Goal: Find specific fact: Find specific fact

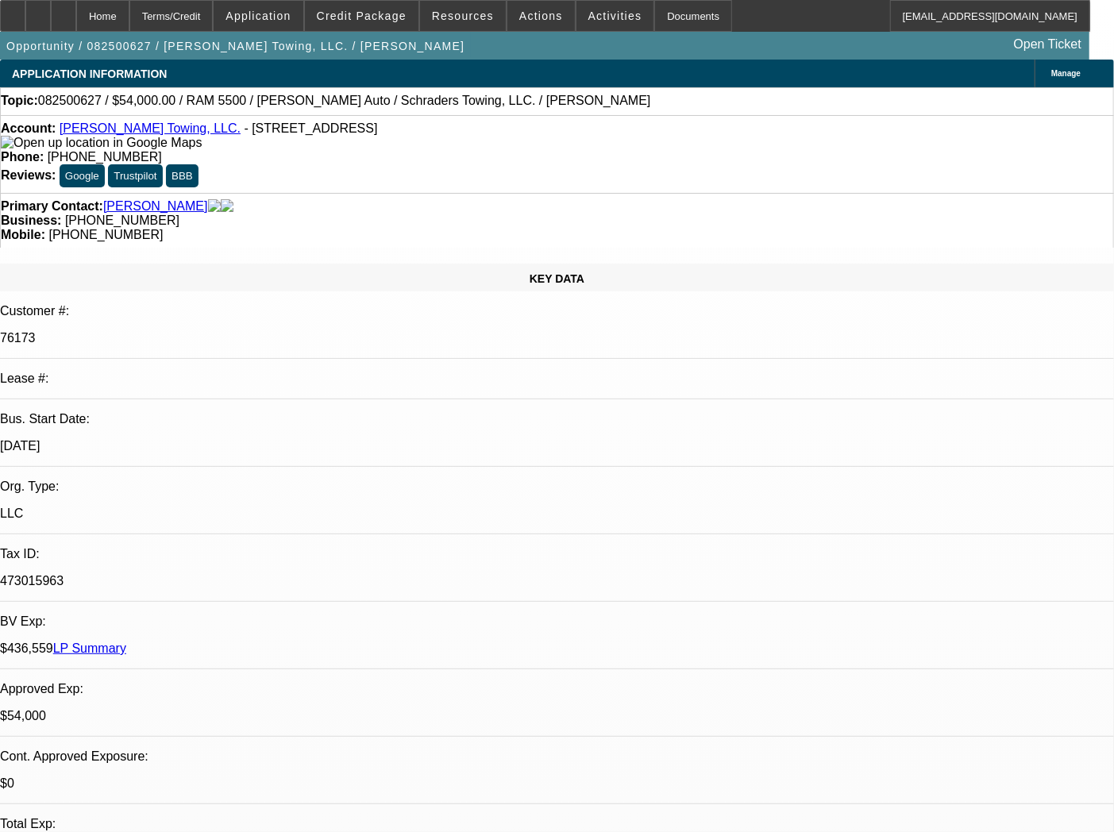
select select "0"
select select "2"
select select "0.1"
select select "4"
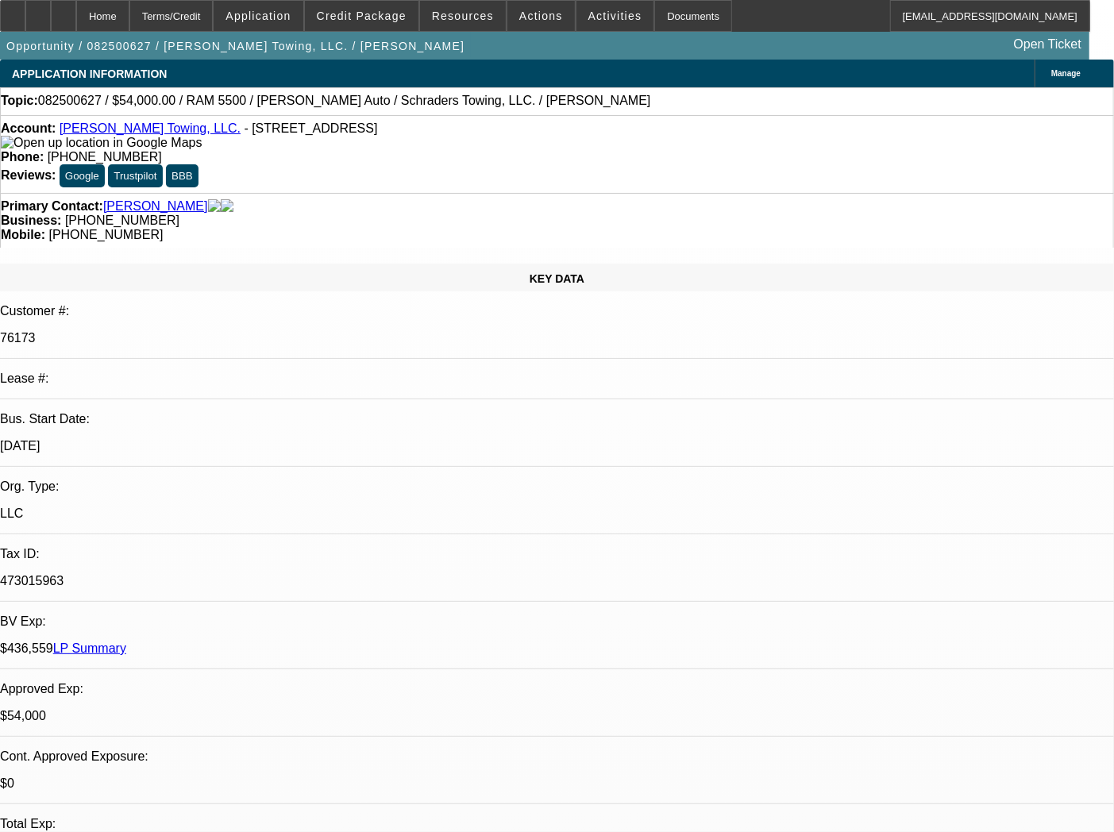
select select "0"
select select "2"
select select "0.1"
select select "4"
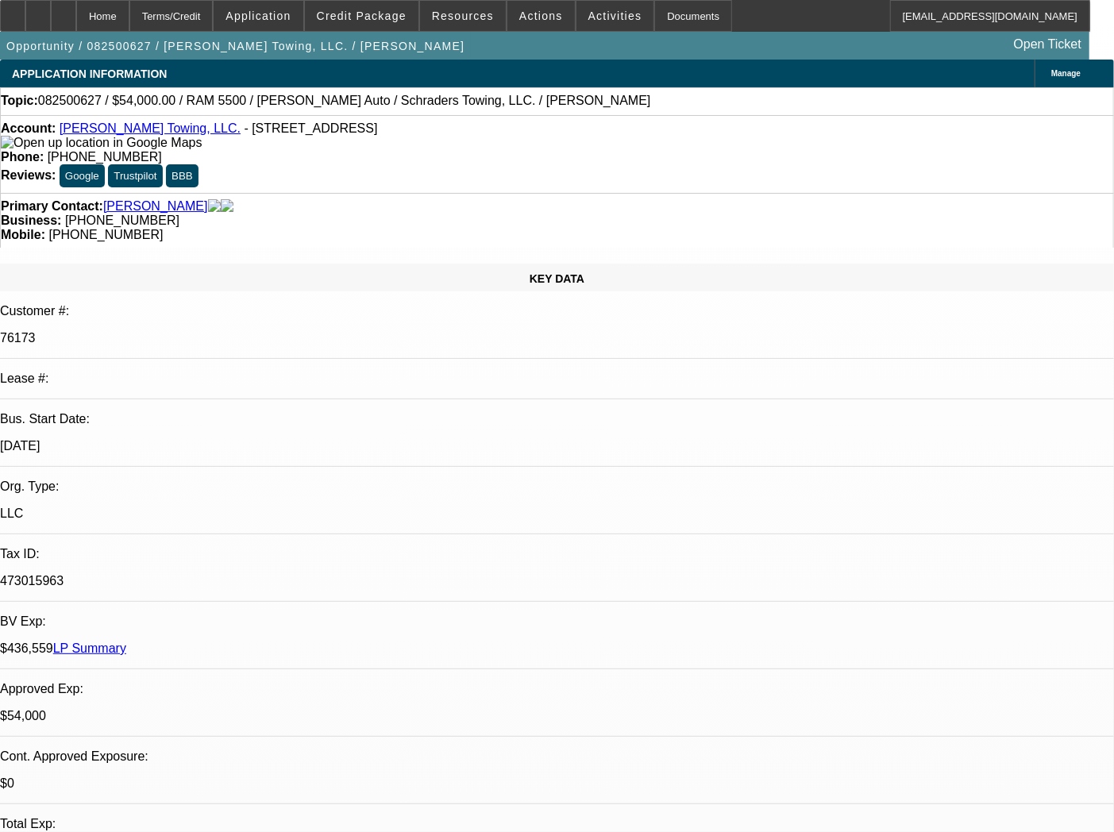
click at [254, 143] on div "Account: [PERSON_NAME] Towing, LLC. - [STREET_ADDRESS]" at bounding box center [557, 135] width 1113 height 29
drag, startPoint x: 195, startPoint y: 133, endPoint x: 357, endPoint y: 146, distance: 162.5
click at [357, 146] on div "Account: [PERSON_NAME] Towing, LLC. - [STREET_ADDRESS]" at bounding box center [557, 135] width 1113 height 29
copy span "[STREET_ADDRESS]"
click at [226, 150] on div "Account: [PERSON_NAME] Towing, LLC. - [STREET_ADDRESS]" at bounding box center [557, 135] width 1113 height 29
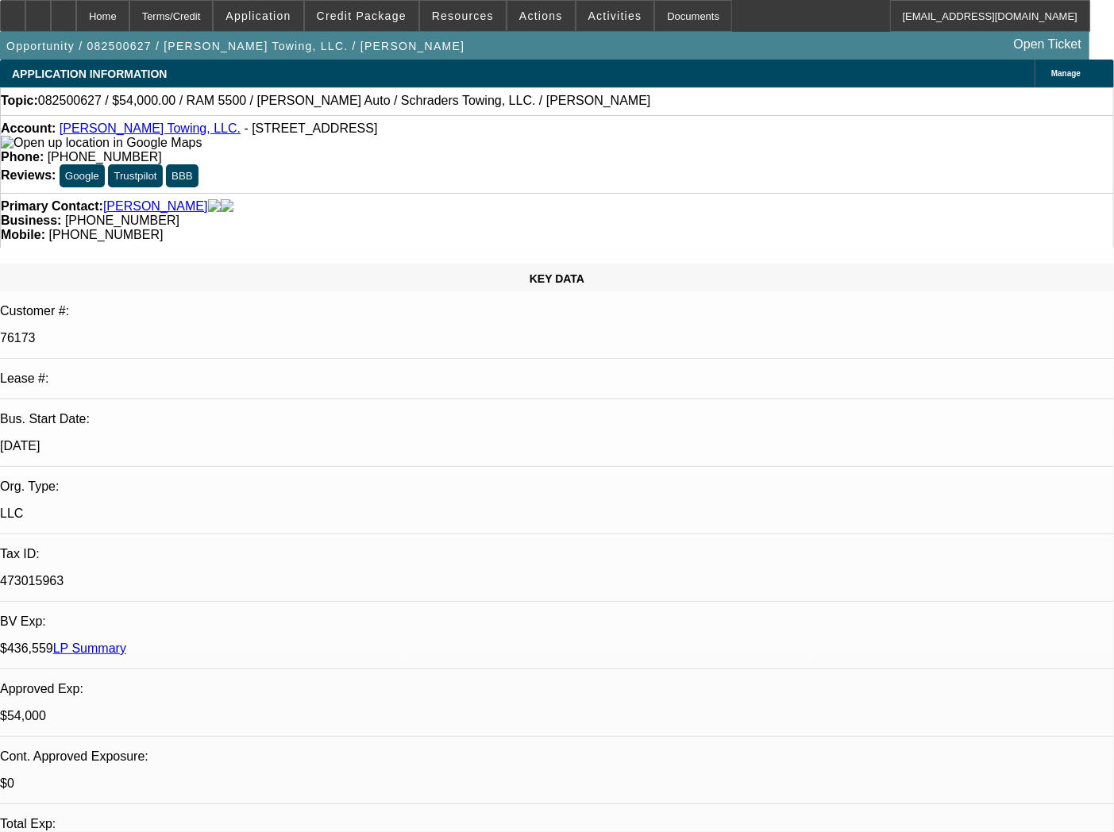
drag, startPoint x: 57, startPoint y: 152, endPoint x: 54, endPoint y: 140, distance: 12.3
click at [54, 140] on div "Account: [PERSON_NAME] Towing, LLC. - [STREET_ADDRESS]" at bounding box center [557, 135] width 1113 height 29
drag, startPoint x: 59, startPoint y: 144, endPoint x: 71, endPoint y: 137, distance: 14.2
click at [71, 137] on div "Account: [PERSON_NAME] Towing, LLC. - [STREET_ADDRESS]" at bounding box center [557, 135] width 1113 height 29
copy div "[PERSON_NAME] Towing, LLC. - [STREET_ADDRESS]"
